Goal: Navigation & Orientation: Find specific page/section

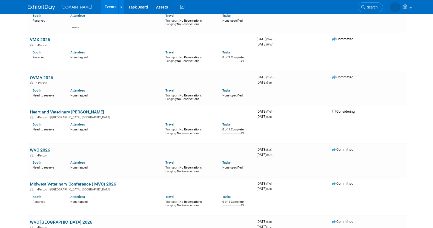
scroll to position [377, 0]
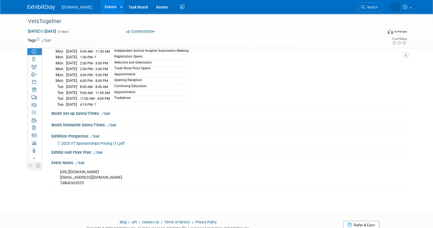
scroll to position [59, 0]
